Goal: Information Seeking & Learning: Learn about a topic

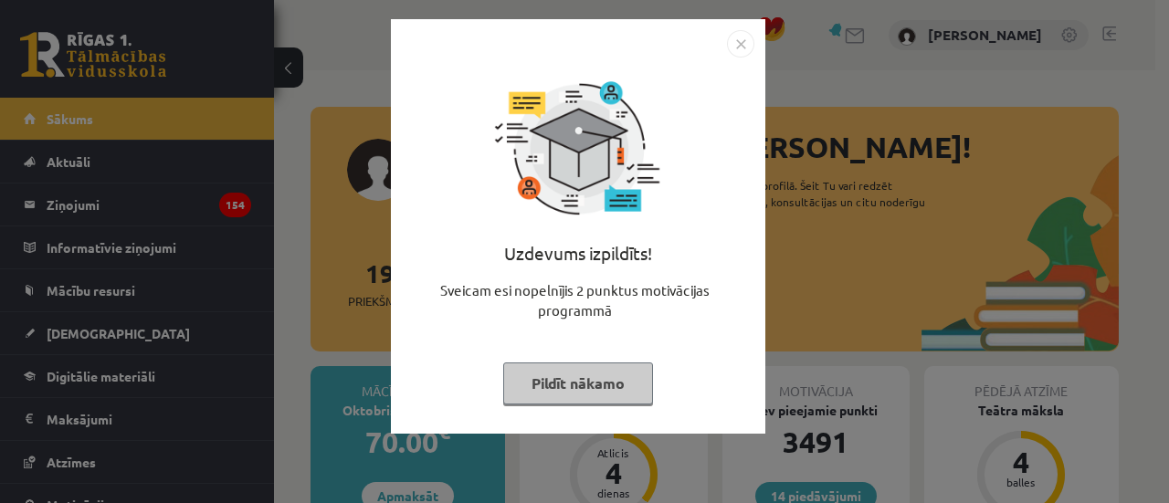
drag, startPoint x: 641, startPoint y: 368, endPoint x: 668, endPoint y: 352, distance: 31.5
click at [668, 352] on div "Uzdevums izpildīts! Sveicam esi nopelnījis 2 punktus motivācijas programmā Pild…" at bounding box center [578, 240] width 352 height 365
drag, startPoint x: 645, startPoint y: 361, endPoint x: 634, endPoint y: 363, distance: 12.2
click at [636, 363] on div "Uzdevums izpildīts! Sveicam esi nopelnījis 2 punktus motivācijas programmā Pild…" at bounding box center [578, 240] width 352 height 365
click at [623, 366] on button "Pildīt nākamo" at bounding box center [578, 383] width 150 height 42
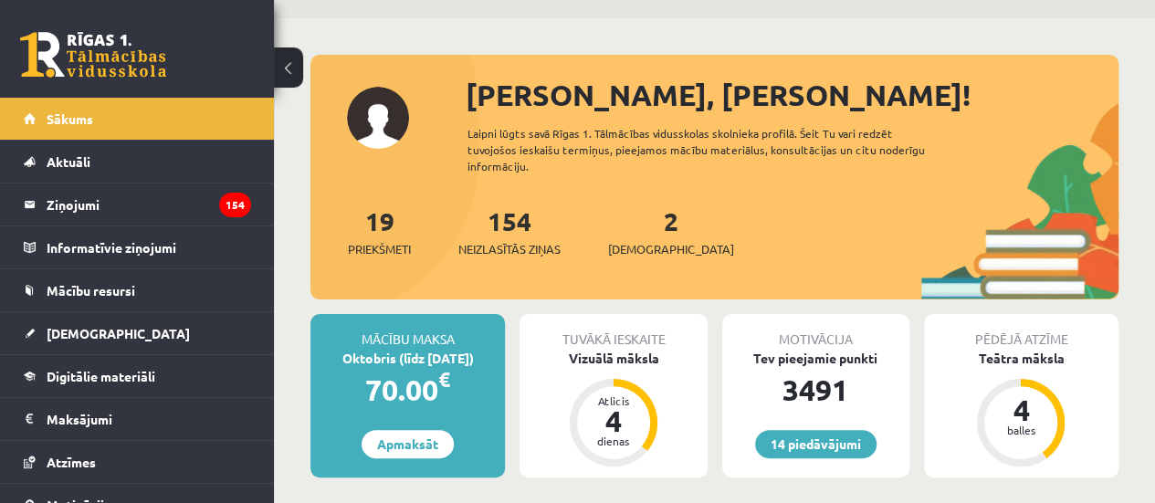
scroll to position [91, 0]
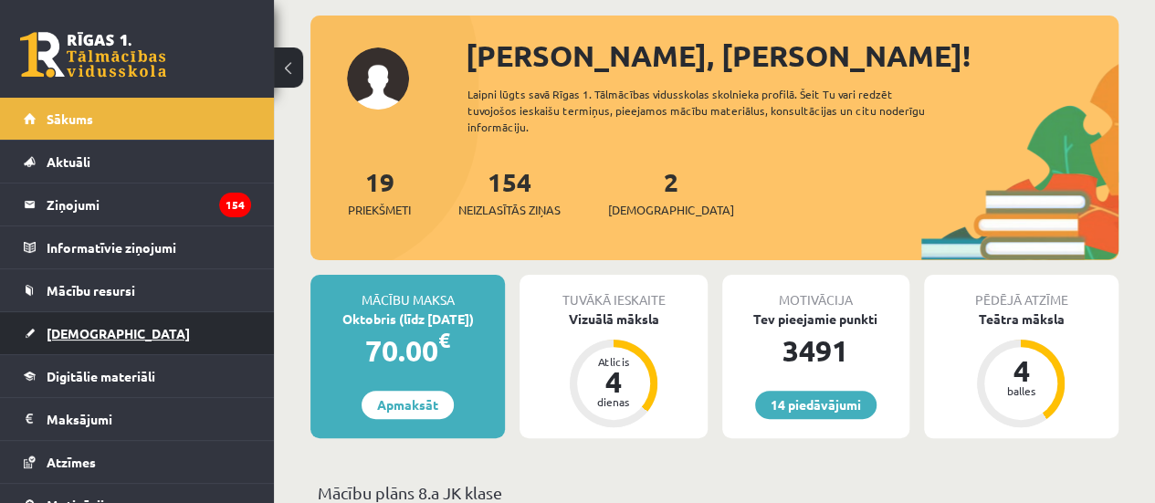
click at [146, 320] on link "[DEMOGRAPHIC_DATA]" at bounding box center [137, 333] width 227 height 42
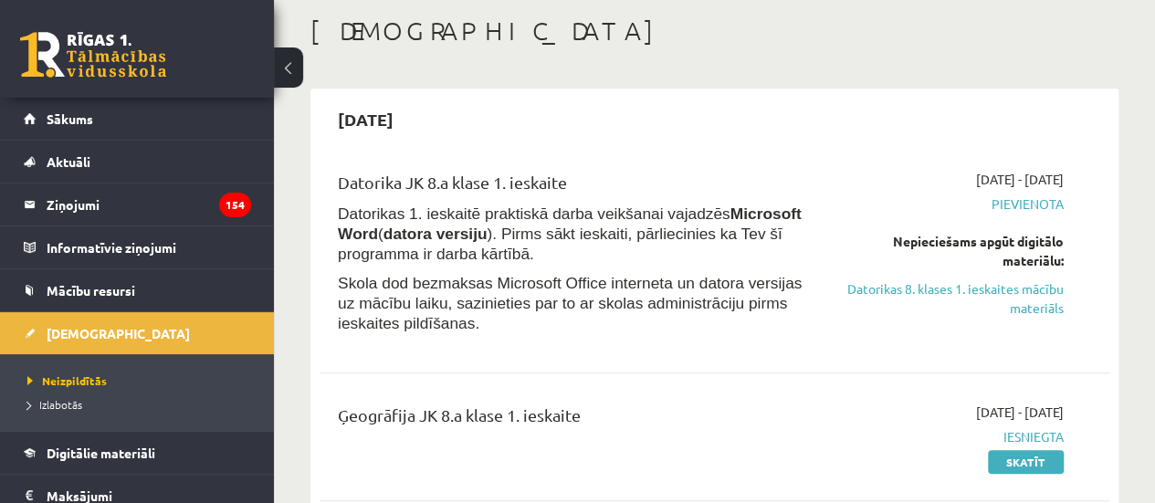
scroll to position [274, 0]
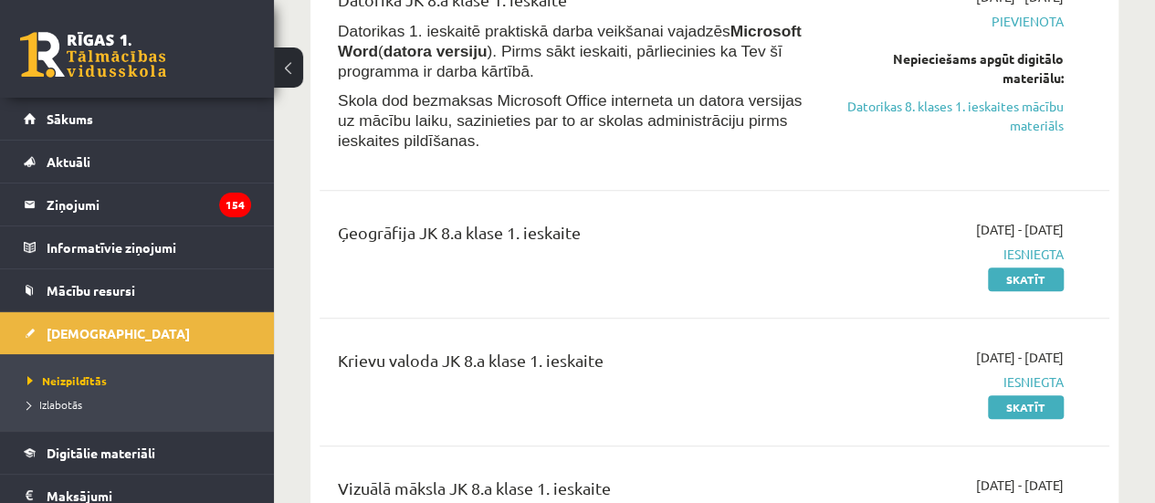
click at [781, 242] on div "Ģeogrāfija JK 8.a klase 1. ieskaite" at bounding box center [575, 237] width 475 height 34
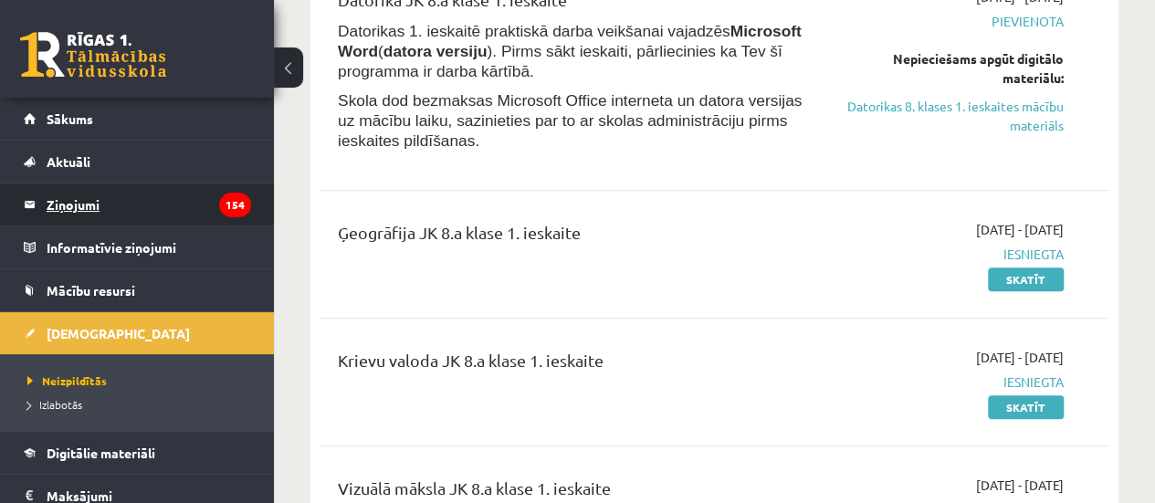
click at [163, 188] on legend "Ziņojumi 154" at bounding box center [149, 205] width 205 height 42
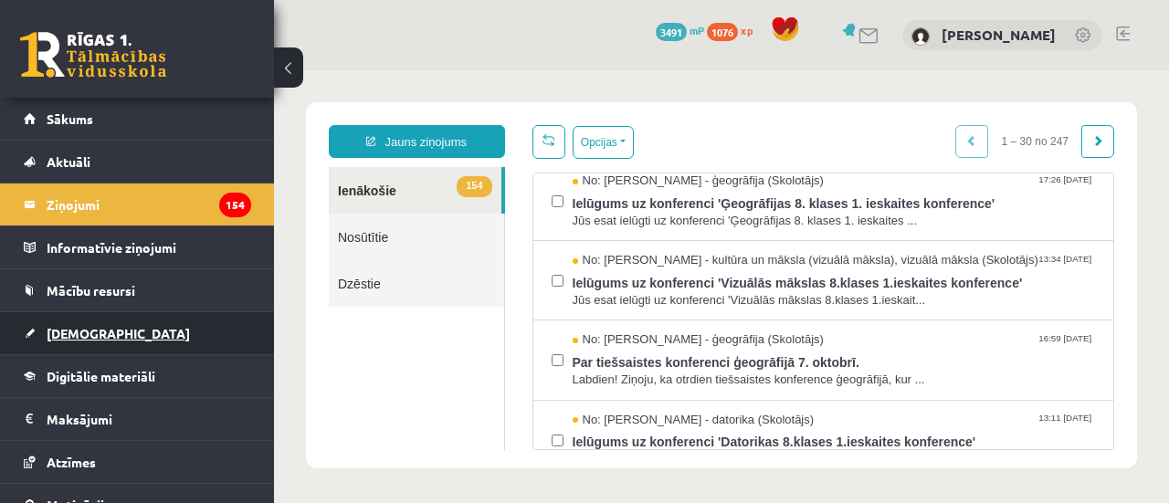
click at [113, 318] on link "[DEMOGRAPHIC_DATA]" at bounding box center [137, 333] width 227 height 42
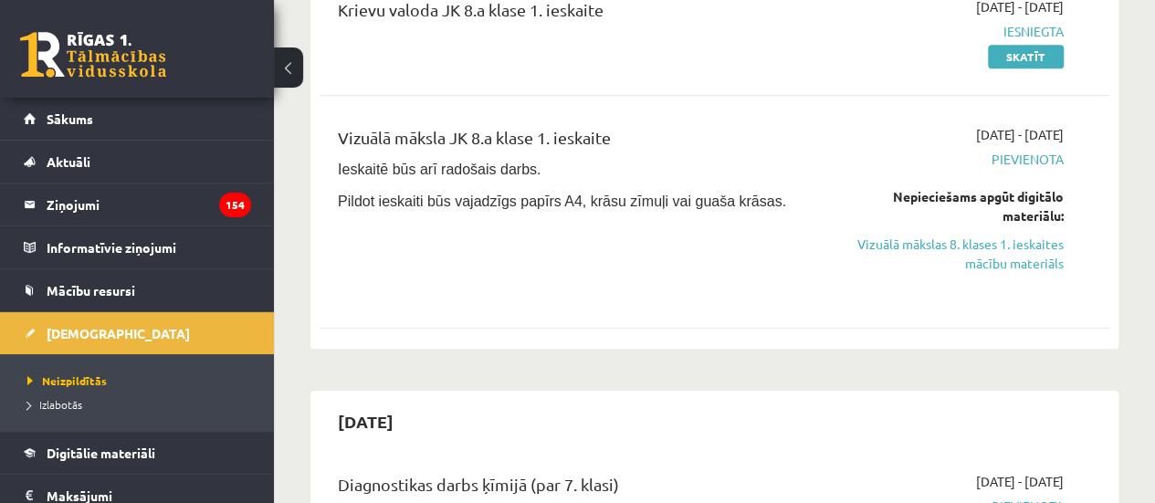
scroll to position [639, 0]
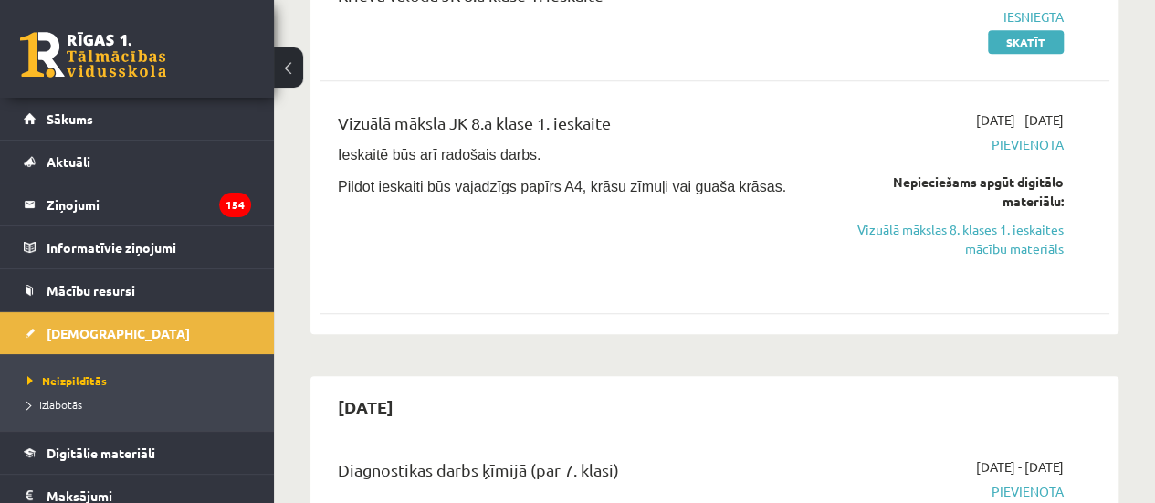
drag, startPoint x: 716, startPoint y: 222, endPoint x: 780, endPoint y: 236, distance: 65.4
click at [720, 224] on div "Vizuālā māksla JK 8.a klase 1. ieskaite Ieskaitē būs arī radošais darbs. Pildot…" at bounding box center [575, 196] width 502 height 173
click at [851, 263] on div "[DATE] - [DATE] [GEOGRAPHIC_DATA] Nepieciešams apgūt digitālo materiālu: Vizuāl…" at bounding box center [951, 196] width 251 height 173
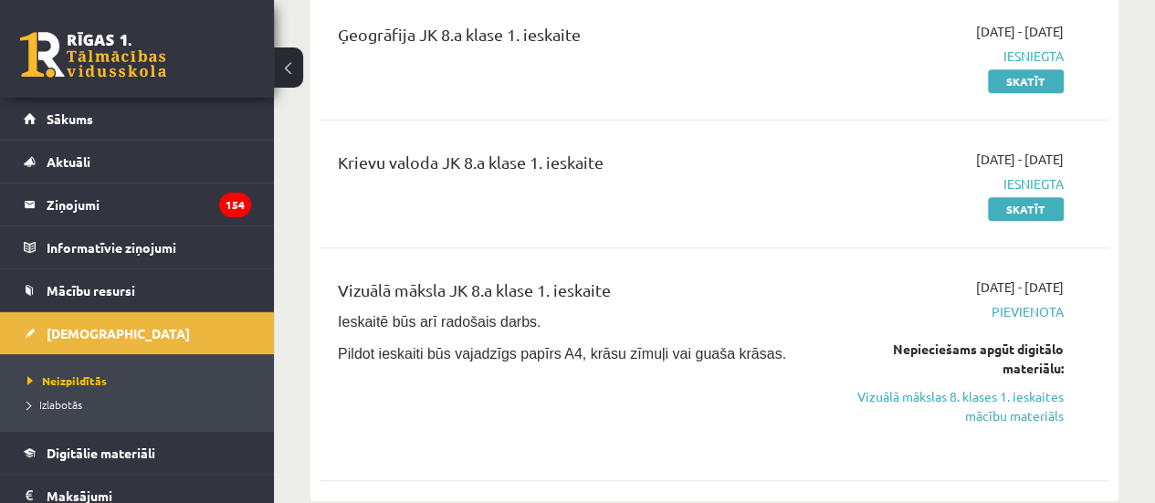
scroll to position [548, 0]
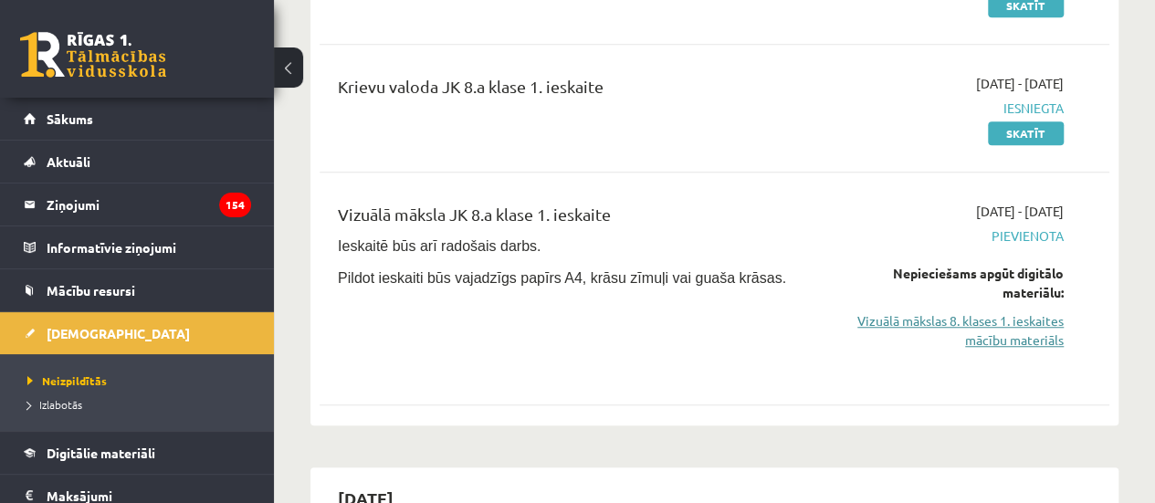
click at [979, 339] on link "Vizuālā mākslas 8. klases 1. ieskaites mācību materiāls" at bounding box center [952, 330] width 224 height 38
